Goal: Task Accomplishment & Management: Complete application form

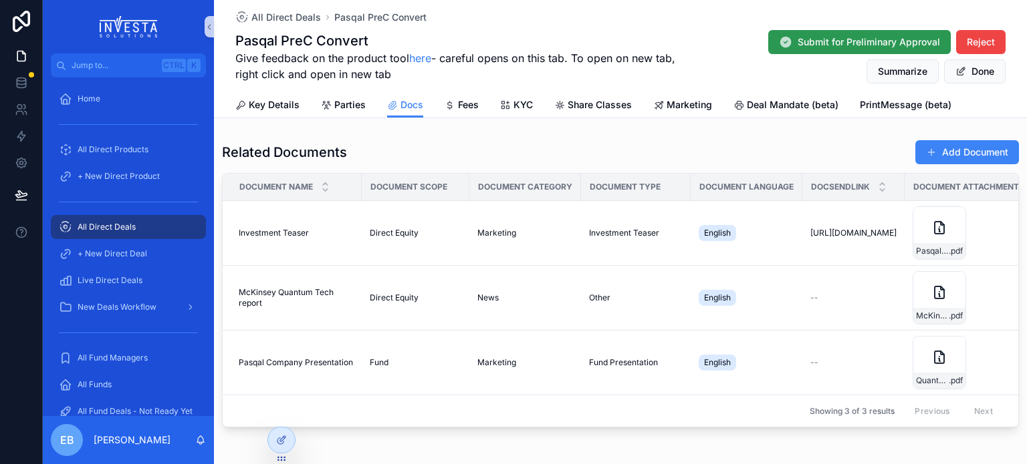
click at [876, 34] on button "Submit for Preliminary Approval" at bounding box center [859, 42] width 182 height 24
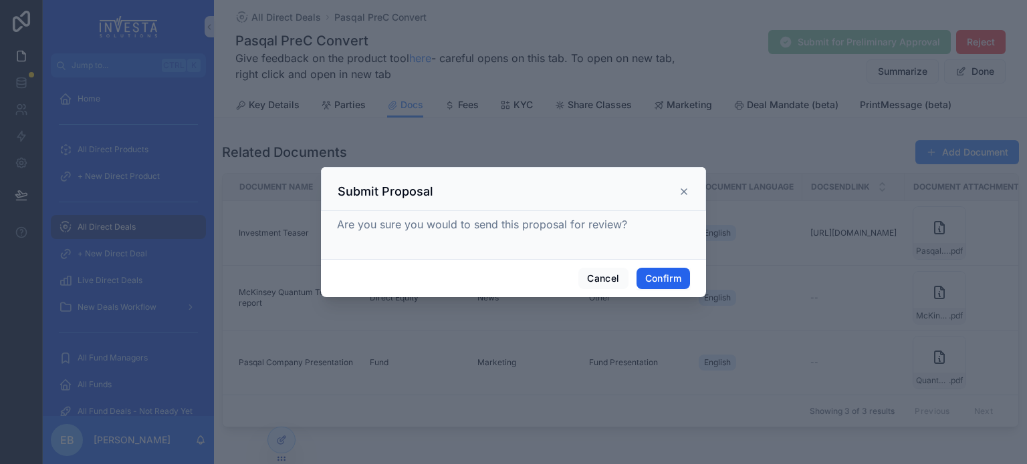
click at [663, 275] on button "Confirm" at bounding box center [662, 278] width 53 height 21
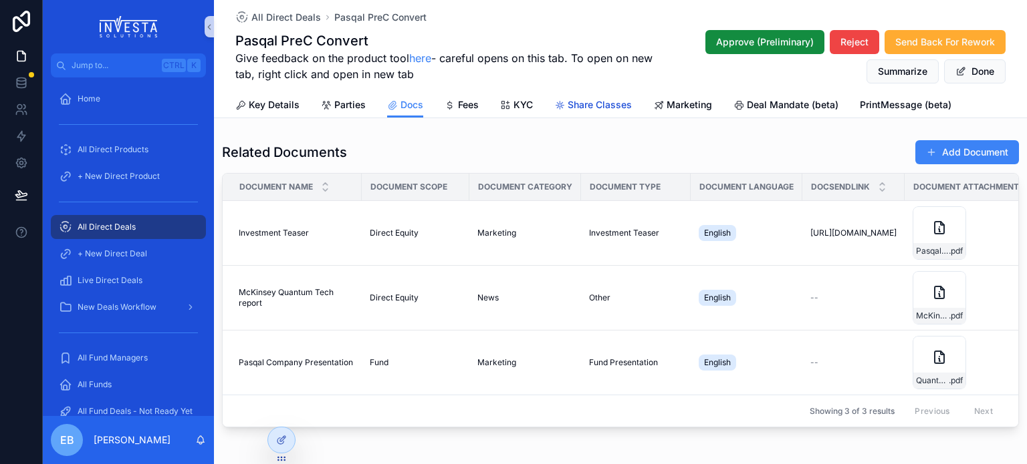
click at [614, 104] on span "Share Classes" at bounding box center [599, 104] width 64 height 13
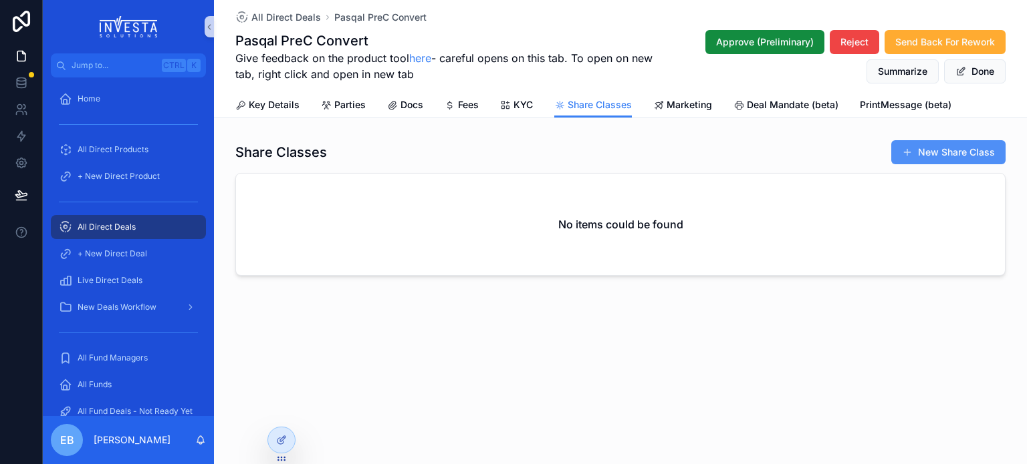
click at [928, 149] on button "New Share Class" at bounding box center [948, 152] width 114 height 24
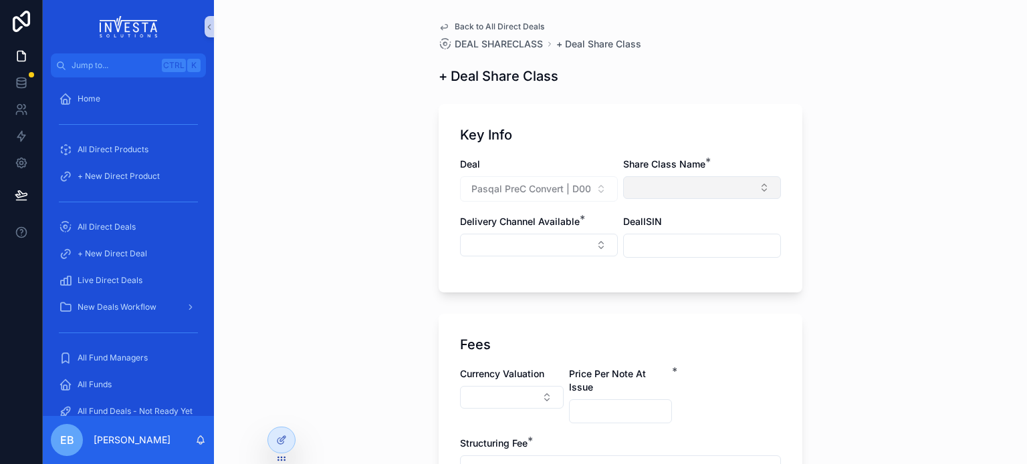
click at [690, 187] on button "Select Button" at bounding box center [702, 187] width 158 height 23
click at [660, 243] on div "Class D" at bounding box center [697, 240] width 160 height 21
click at [761, 226] on input "scrollable content" at bounding box center [705, 219] width 134 height 24
click at [601, 217] on div "Delivery Channel Available *" at bounding box center [539, 223] width 158 height 13
click at [596, 245] on button "Select Button" at bounding box center [539, 246] width 158 height 23
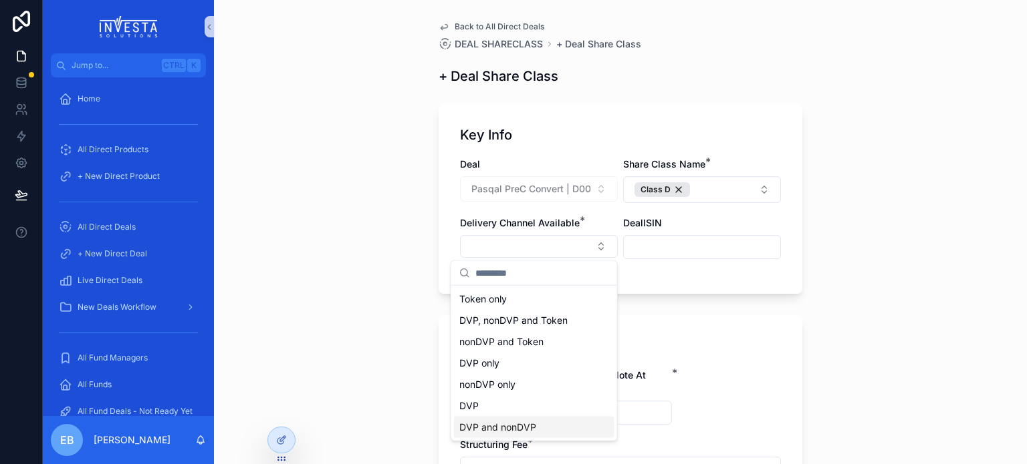
click at [489, 423] on span "DVP and nonDVP" at bounding box center [497, 427] width 77 height 13
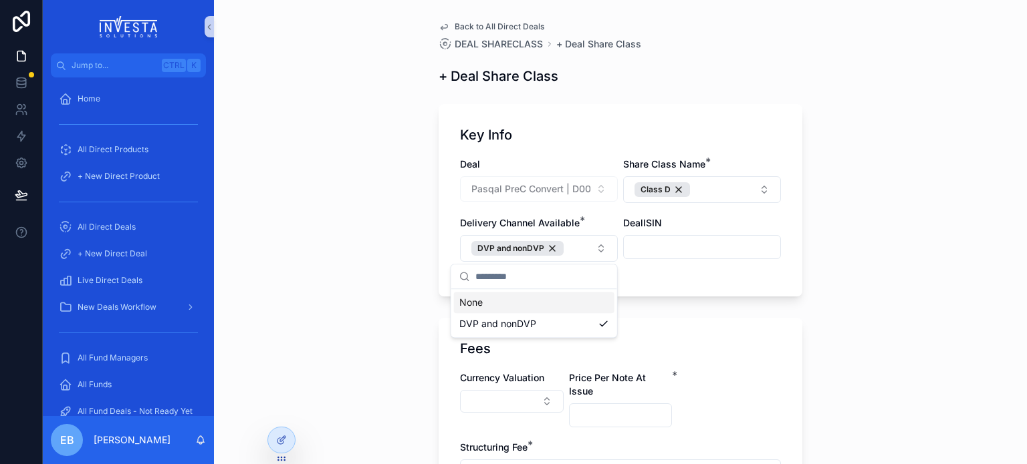
click at [890, 209] on div "Back to All Direct Deals DEAL SHARECLASS + Deal Share Class + Deal Share Class …" at bounding box center [620, 232] width 813 height 464
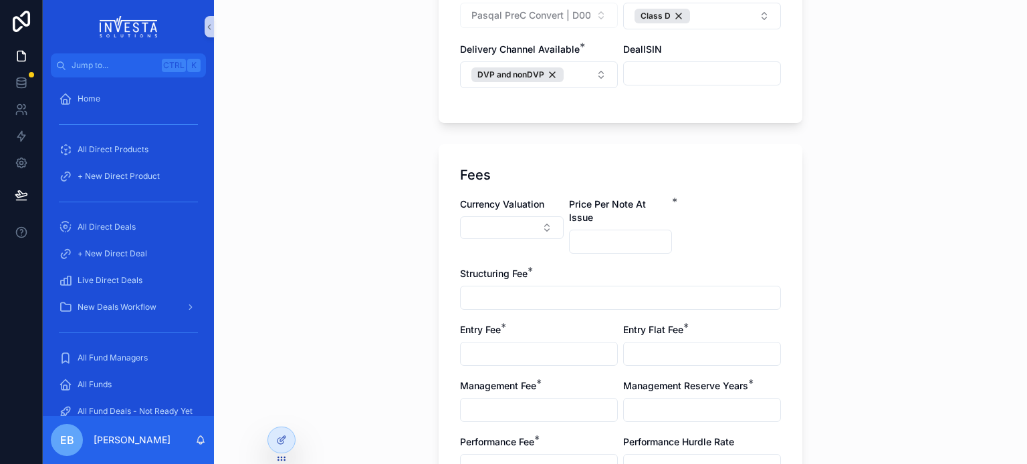
scroll to position [200, 0]
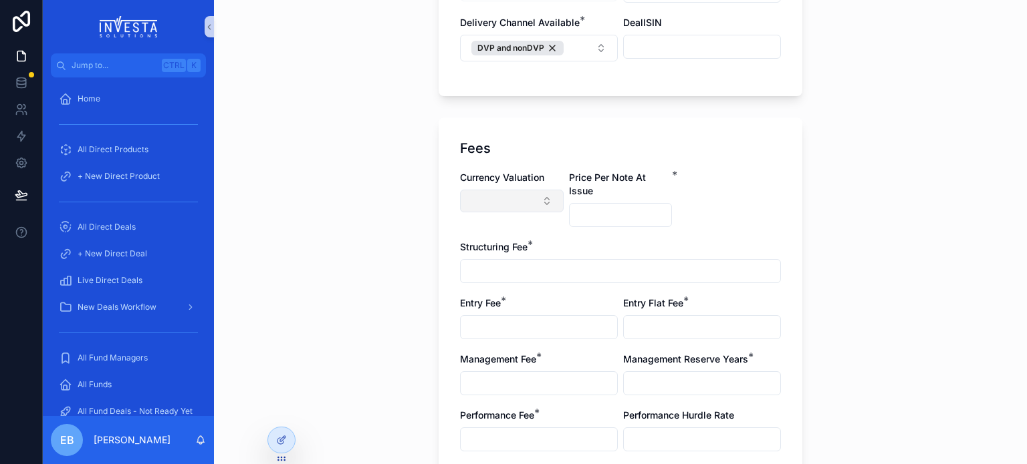
click at [537, 199] on button "Select Button" at bounding box center [512, 201] width 104 height 23
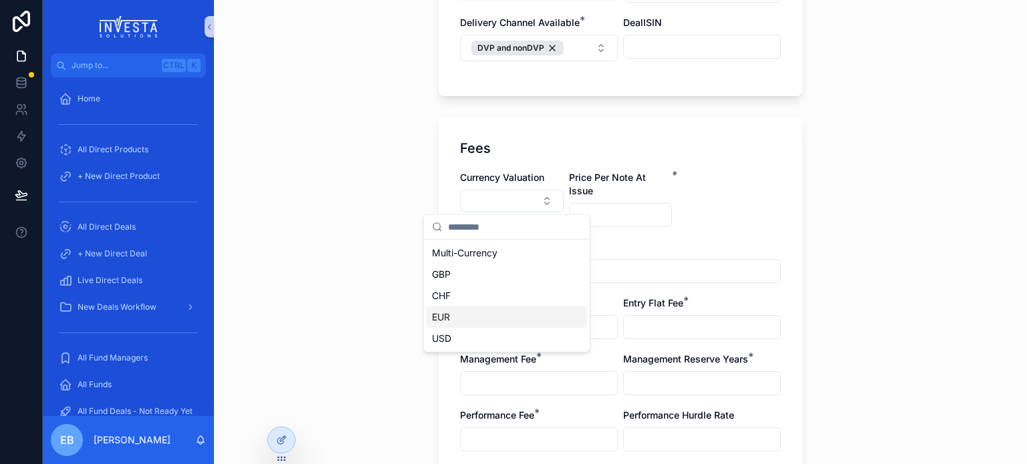
click at [444, 313] on span "EUR" at bounding box center [441, 317] width 18 height 13
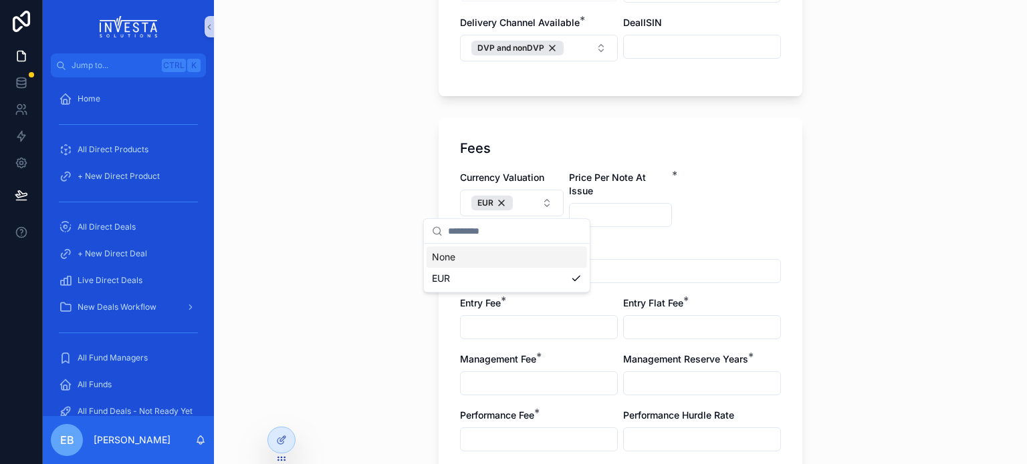
click at [802, 189] on div "Back to All Direct Deals DEAL SHARECLASS + Deal Share Class + Deal Share Class …" at bounding box center [620, 293] width 385 height 986
click at [626, 206] on input "scrollable content" at bounding box center [620, 215] width 102 height 19
type input "*******"
click at [505, 262] on input "scrollable content" at bounding box center [619, 271] width 319 height 19
type input "**"
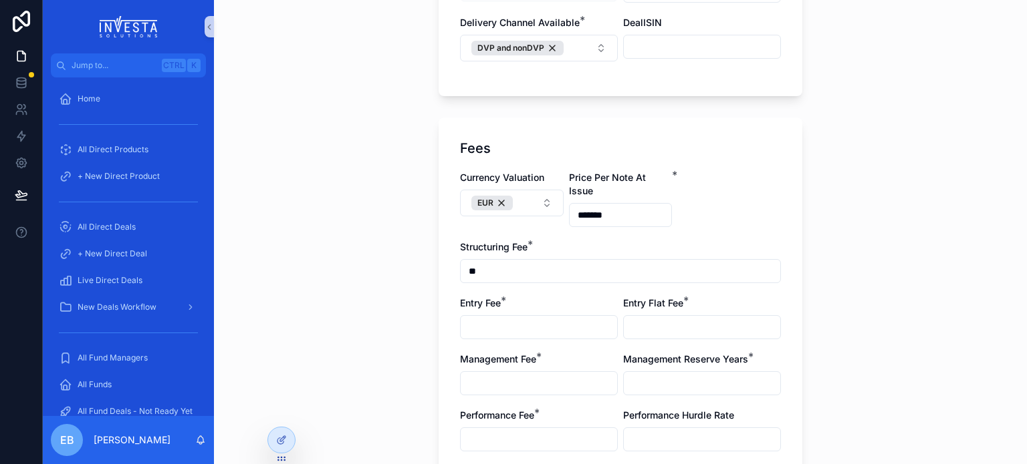
click at [489, 318] on input "scrollable content" at bounding box center [538, 327] width 156 height 19
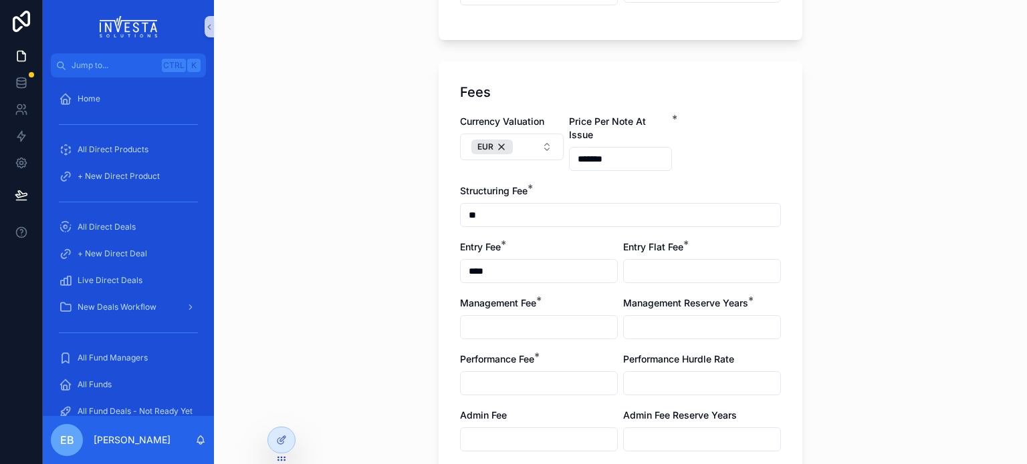
scroll to position [334, 0]
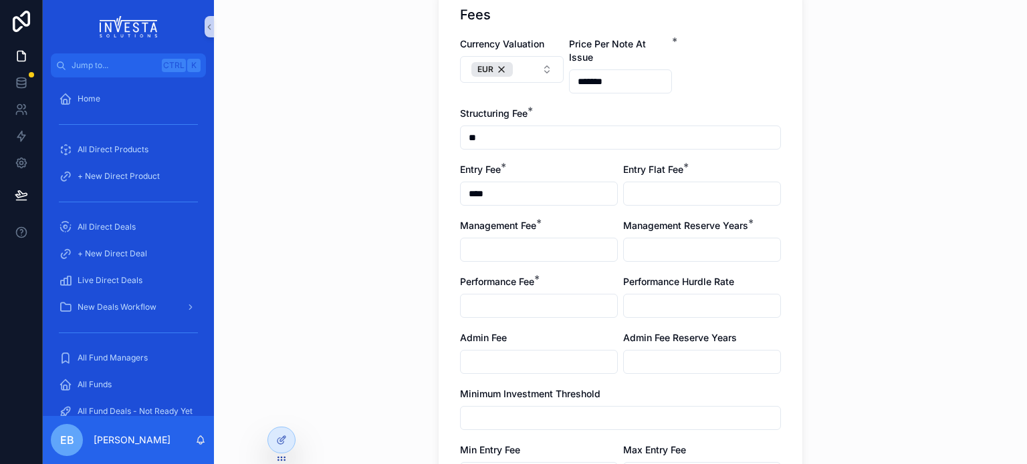
type input "****"
click at [676, 184] on input "scrollable content" at bounding box center [702, 193] width 156 height 19
type input "*"
click at [548, 243] on input "scrollable content" at bounding box center [538, 250] width 156 height 19
type input "*****"
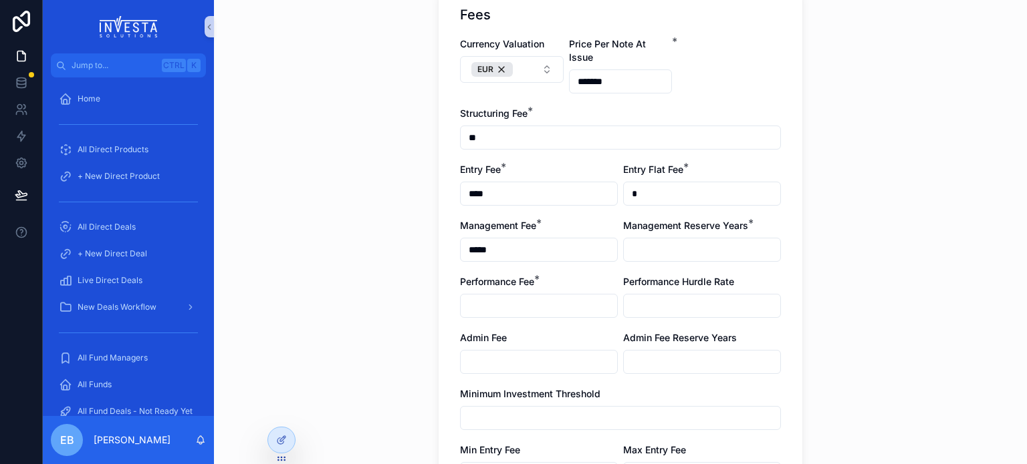
click at [646, 241] on input "scrollable content" at bounding box center [702, 250] width 156 height 19
type input "*"
click at [541, 297] on input "scrollable content" at bounding box center [538, 306] width 156 height 19
type input "***"
click at [644, 297] on input "scrollable content" at bounding box center [702, 306] width 156 height 19
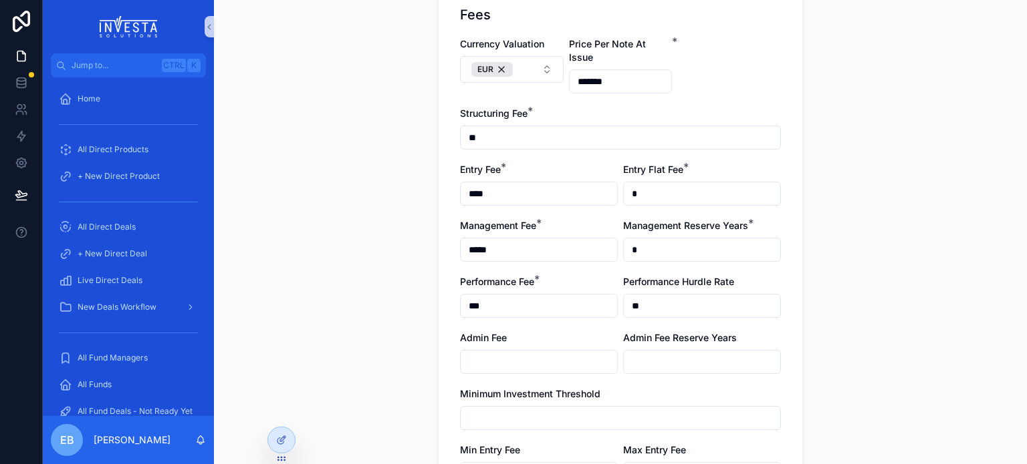
type input "**"
click at [522, 353] on input "scrollable content" at bounding box center [538, 362] width 156 height 19
type input "******"
click at [728, 354] on input "scrollable content" at bounding box center [702, 362] width 156 height 19
type input "*"
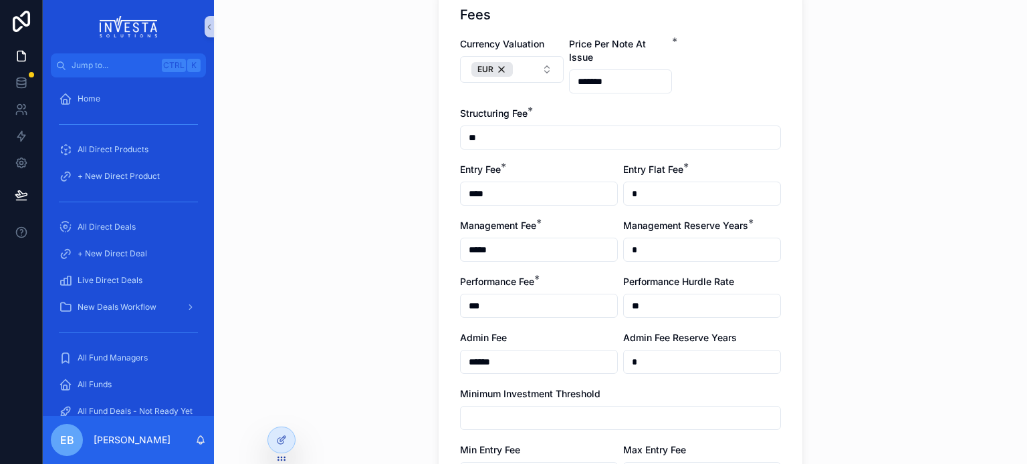
click at [835, 342] on div "Back to All Direct Deals DEAL SHARECLASS + Deal Share Class + Deal Share Class …" at bounding box center [620, 232] width 813 height 464
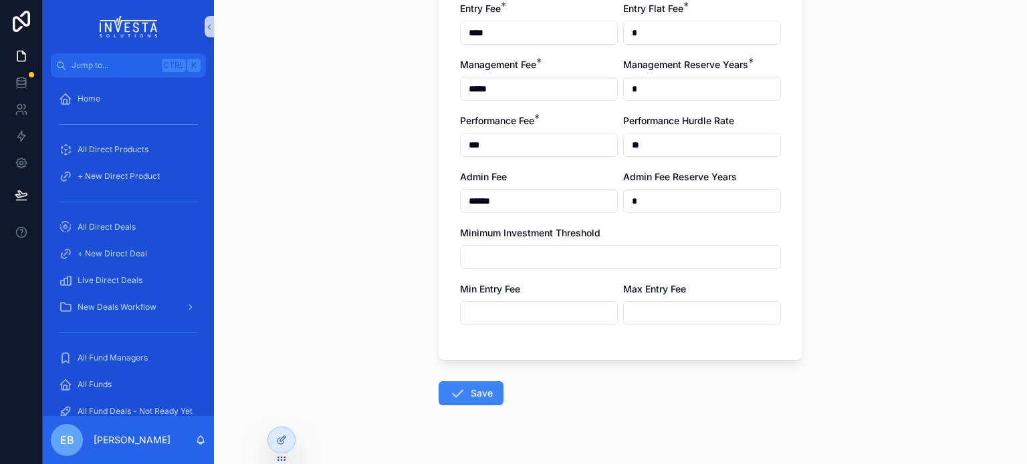
scroll to position [511, 0]
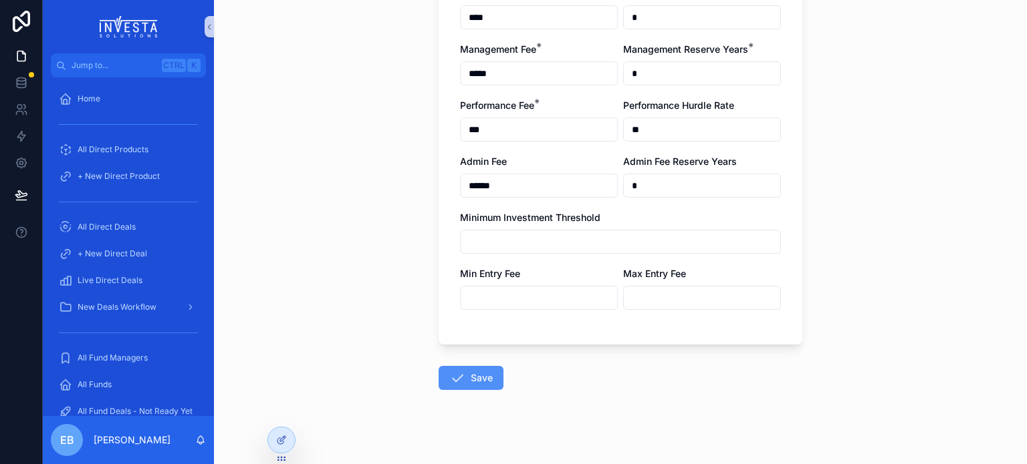
click at [460, 371] on button "Save" at bounding box center [470, 378] width 65 height 24
